Goal: Navigation & Orientation: Find specific page/section

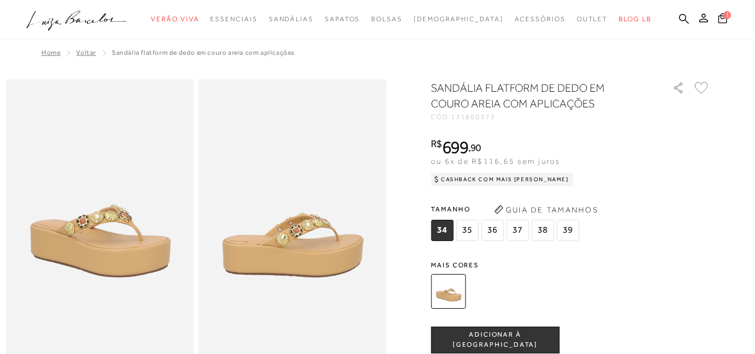
click at [100, 251] on img at bounding box center [100, 220] width 188 height 282
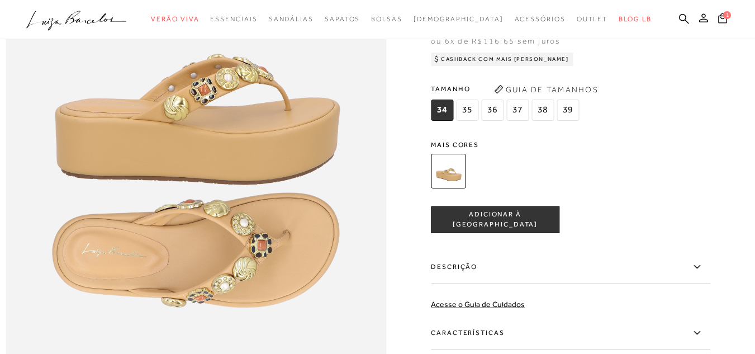
scroll to position [544, 0]
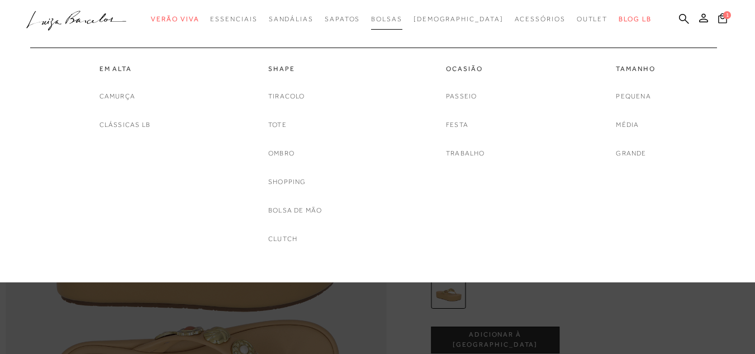
click at [403, 17] on span "Bolsas" at bounding box center [386, 19] width 31 height 8
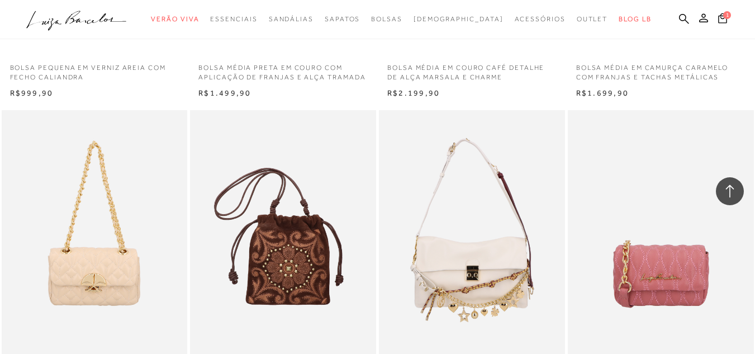
scroll to position [1793, 0]
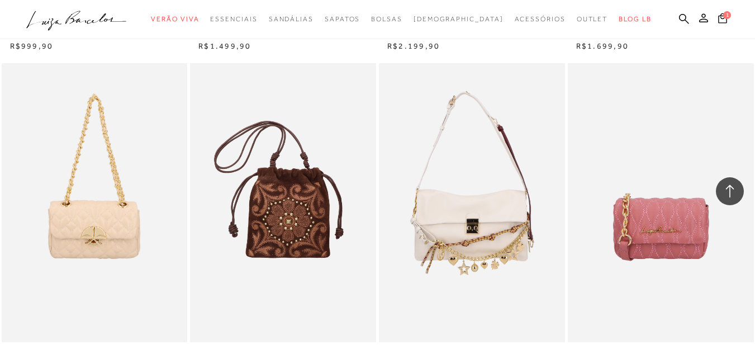
drag, startPoint x: 754, startPoint y: 239, endPoint x: 754, endPoint y: 273, distance: 34.1
click at [754, 273] on div "BOLSA PEQUENA EM COURO ROSA QUARTZO COM CORRENTE DOURADA" at bounding box center [661, 202] width 186 height 279
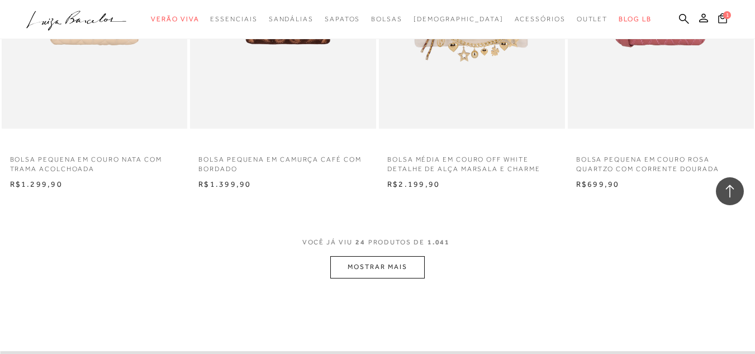
scroll to position [2011, 0]
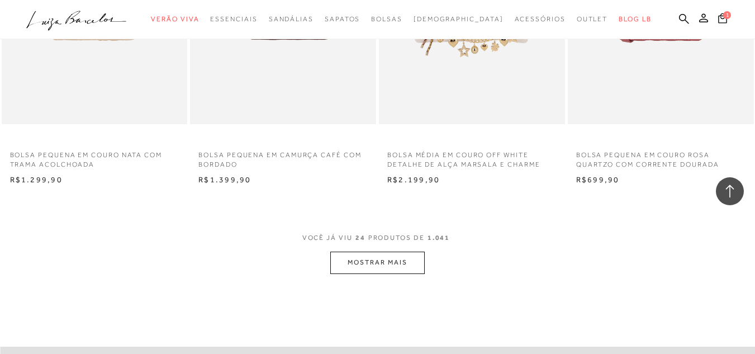
click at [395, 263] on button "MOSTRAR MAIS" at bounding box center [377, 263] width 94 height 22
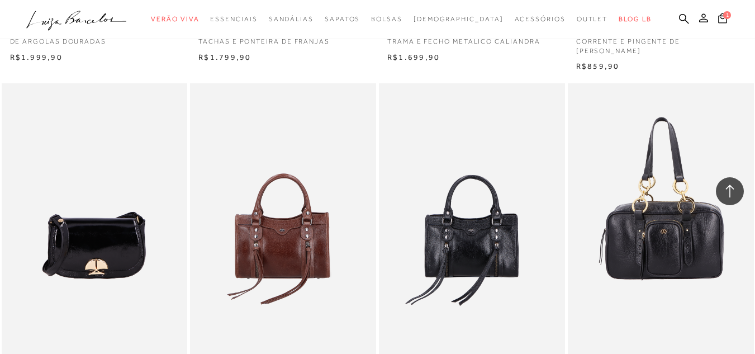
scroll to position [4085, 0]
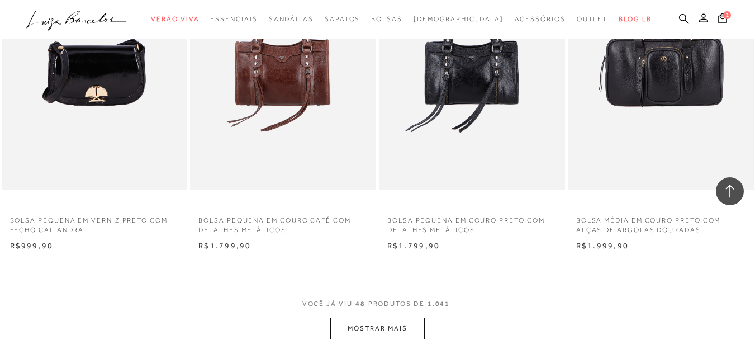
click at [361, 327] on button "MOSTRAR MAIS" at bounding box center [377, 329] width 94 height 22
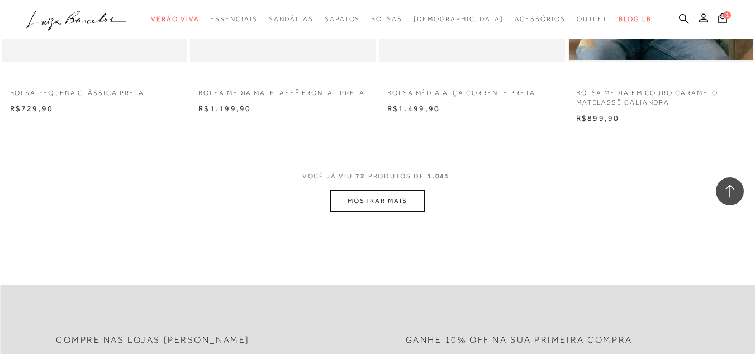
scroll to position [6360, 0]
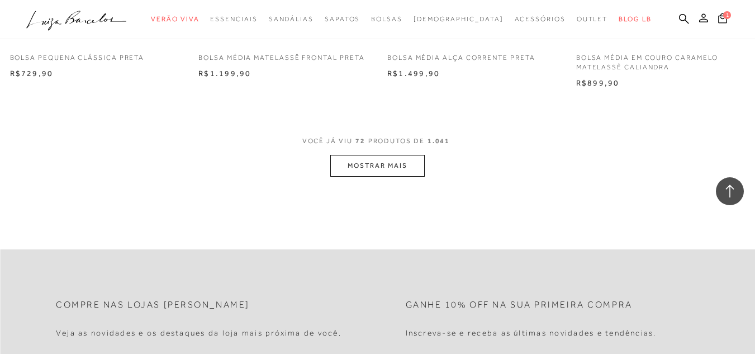
click at [394, 163] on button "MOSTRAR MAIS" at bounding box center [377, 166] width 94 height 22
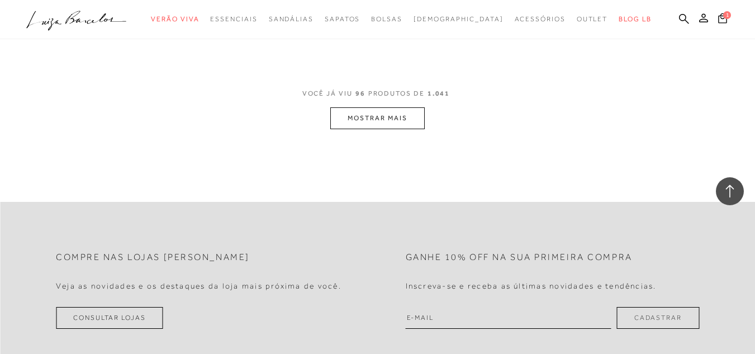
scroll to position [8414, 0]
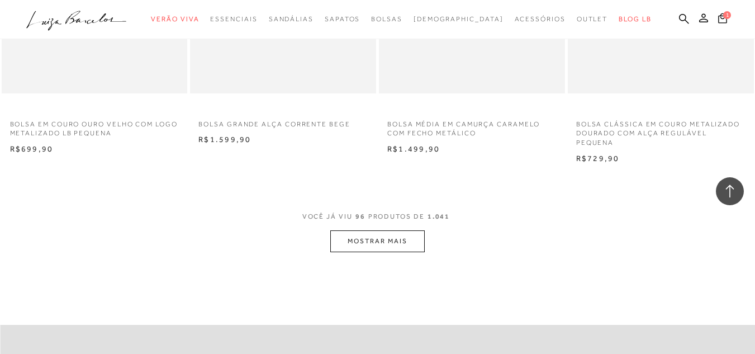
click at [349, 242] on button "MOSTRAR MAIS" at bounding box center [377, 241] width 94 height 22
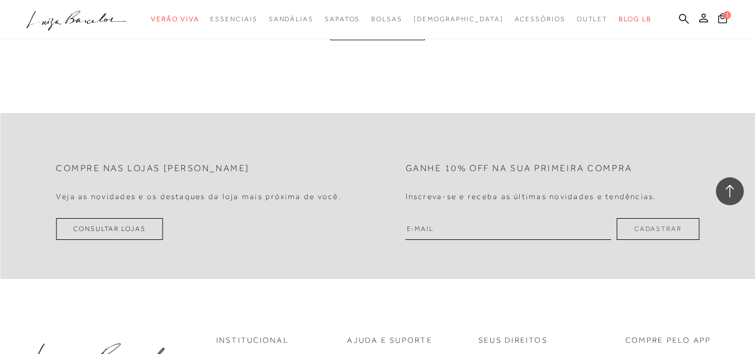
scroll to position [10785, 0]
